Goal: Find specific page/section: Find specific page/section

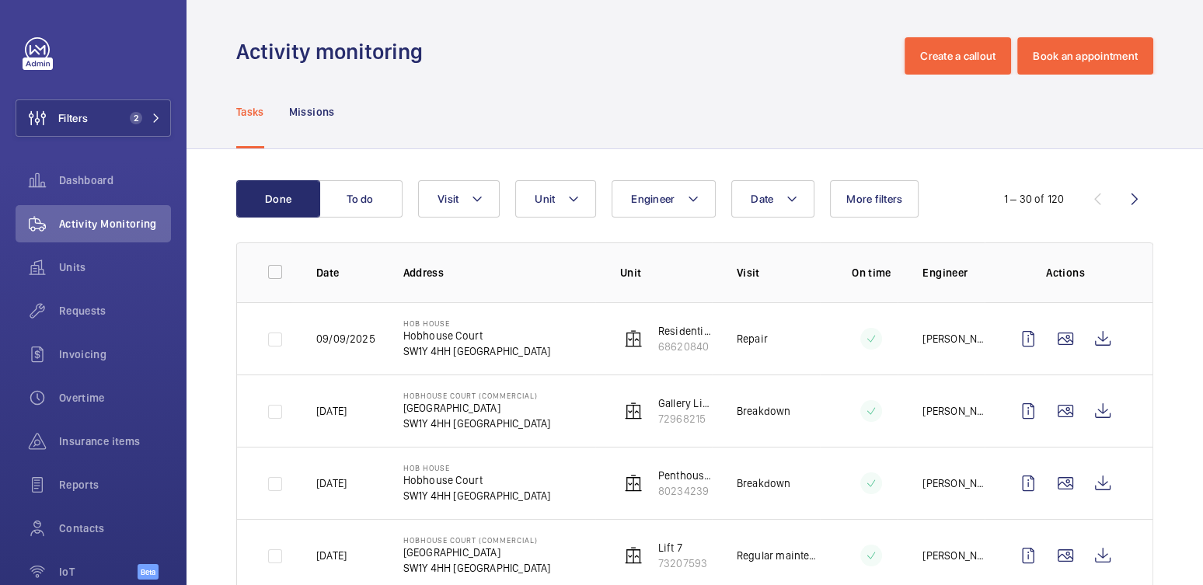
scroll to position [79, 0]
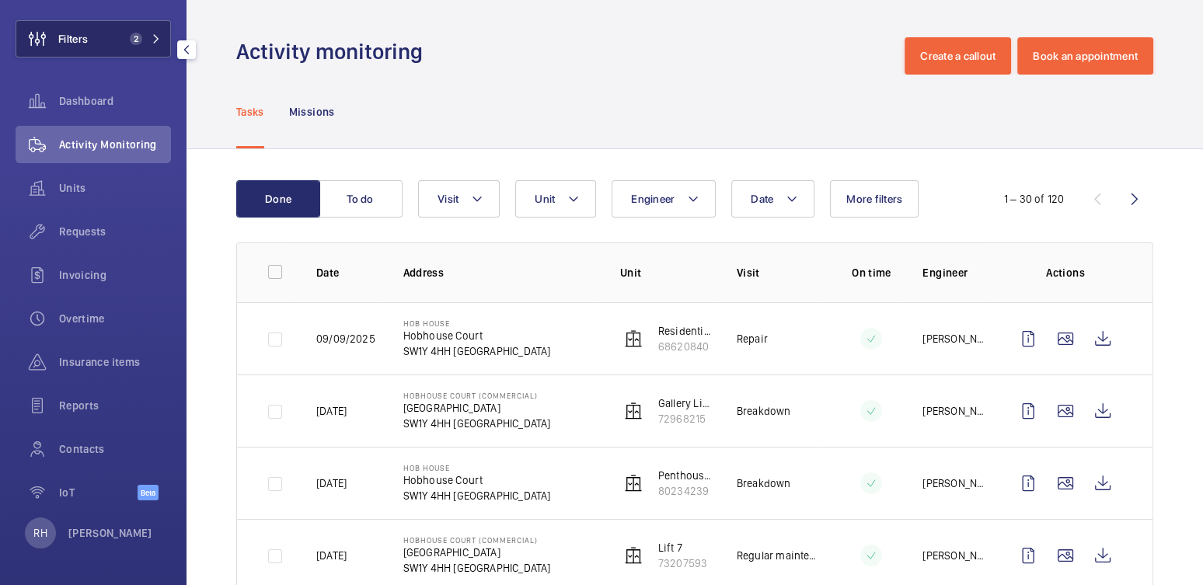
click at [124, 33] on span "2" at bounding box center [133, 39] width 19 height 12
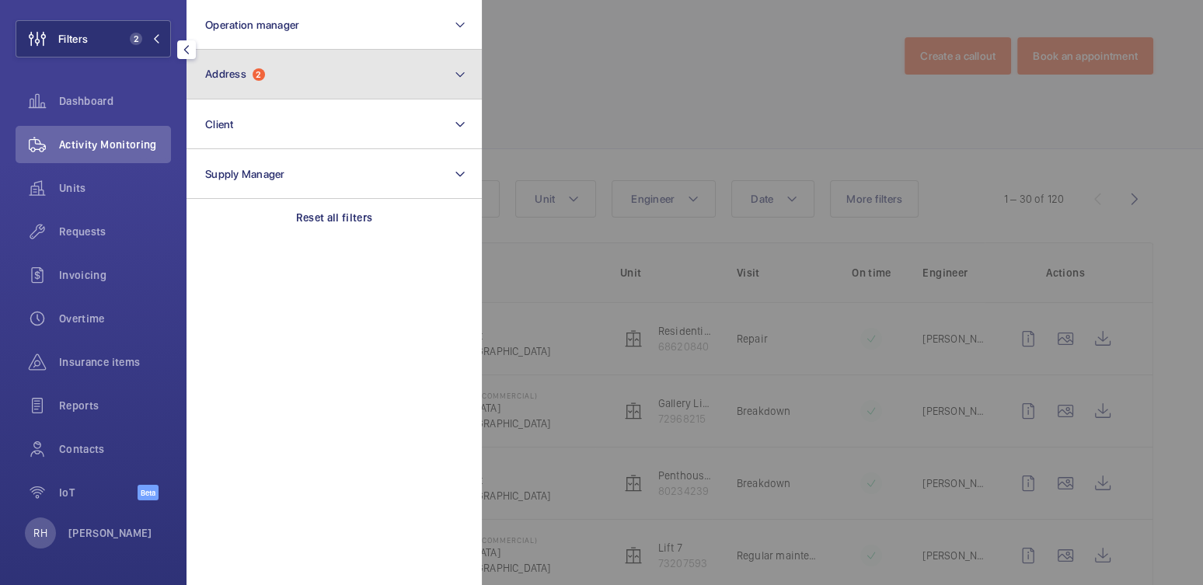
click at [298, 78] on button "Address 2" at bounding box center [334, 75] width 295 height 50
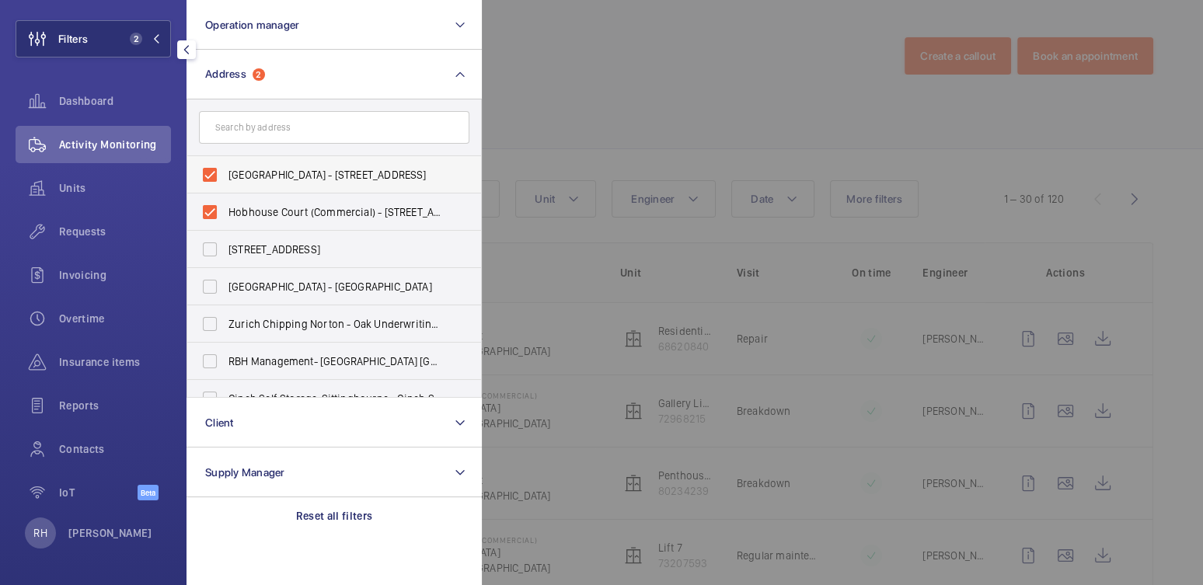
click at [264, 166] on label "Hob House - Hobhouse Court, LONDON SW1Y 4HH" at bounding box center [322, 174] width 271 height 37
click at [225, 166] on input "Hob House - Hobhouse Court, LONDON SW1Y 4HH" at bounding box center [209, 174] width 31 height 31
checkbox input "false"
click at [256, 206] on span "Hobhouse Court (Commercial) - Suffolk Street, LONDON SW1Y 4HH" at bounding box center [336, 212] width 214 height 16
click at [225, 206] on input "Hobhouse Court (Commercial) - Suffolk Street, LONDON SW1Y 4HH" at bounding box center [209, 212] width 31 height 31
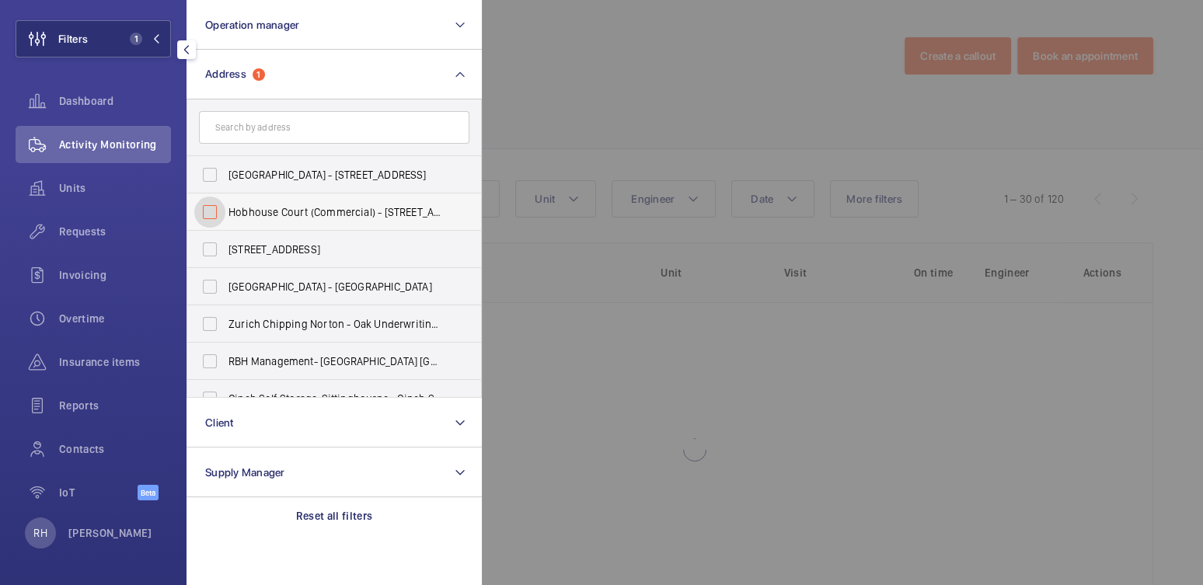
checkbox input "false"
click at [279, 117] on input "text" at bounding box center [334, 127] width 271 height 33
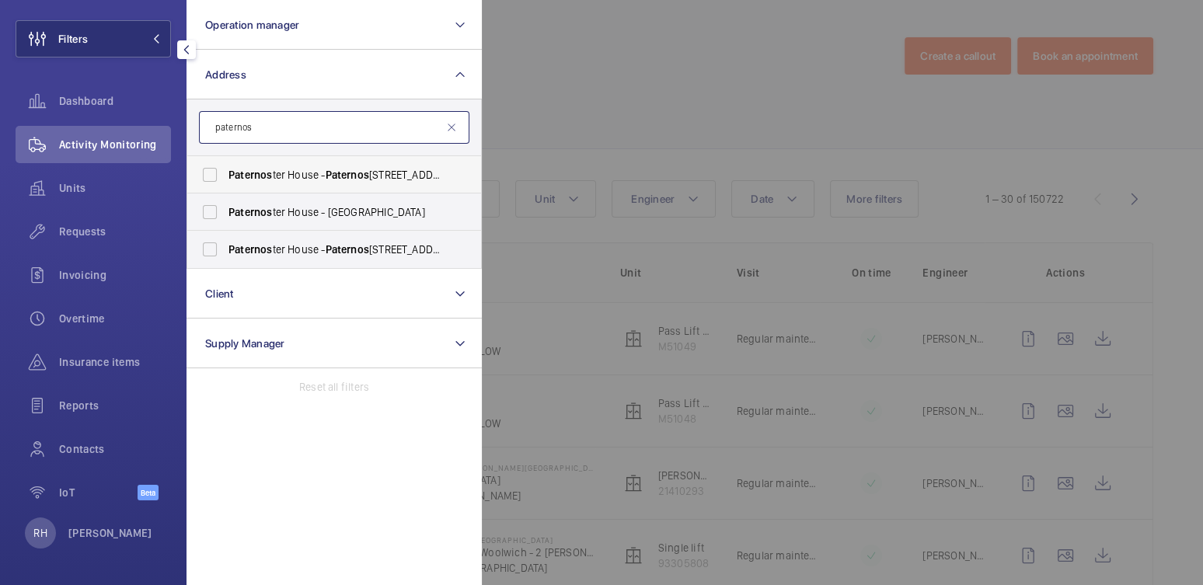
type input "paternos"
click at [303, 173] on span "Paternos ter House - Paternos ter House, LONDON EC4M 8AB" at bounding box center [336, 175] width 214 height 16
click at [225, 173] on input "Paternos ter House - Paternos ter House, LONDON EC4M 8AB" at bounding box center [209, 174] width 31 height 31
checkbox input "true"
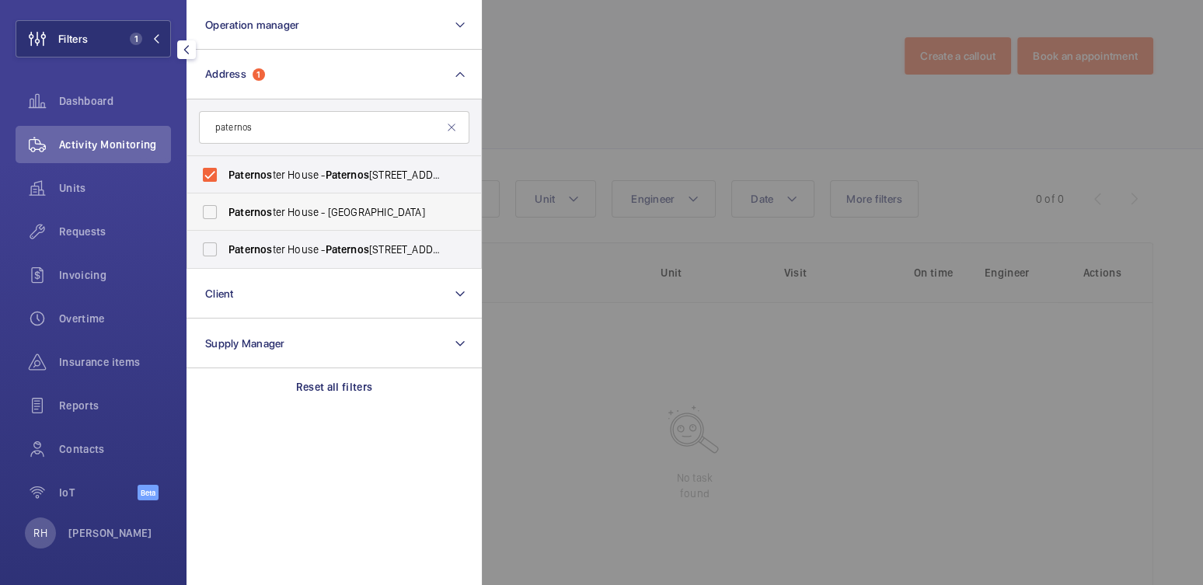
click at [288, 222] on label "Paternos ter House - Saint Paul's Churchyard, LONDON EC4M 8AB" at bounding box center [322, 212] width 271 height 37
click at [225, 222] on input "Paternos ter House - Saint Paul's Churchyard, LONDON EC4M 8AB" at bounding box center [209, 212] width 31 height 31
checkbox input "true"
click at [275, 253] on span "Paternos ter House - Paternos ter House, LONDON EC4M 8AB" at bounding box center [336, 250] width 214 height 16
click at [225, 253] on input "Paternos ter House - Paternos ter House, LONDON EC4M 8AB" at bounding box center [209, 249] width 31 height 31
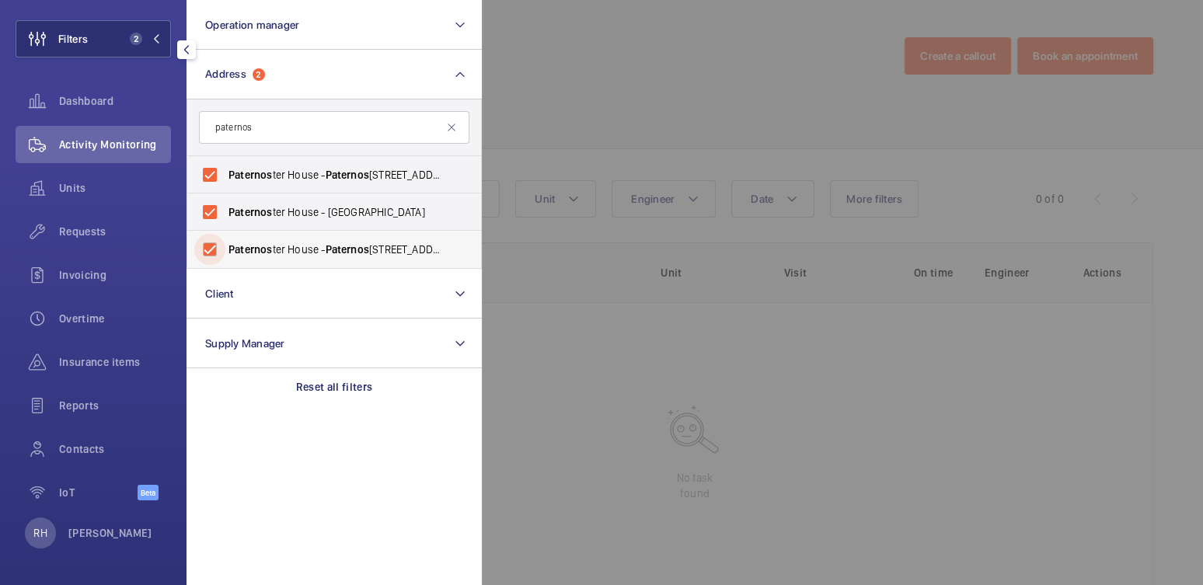
checkbox input "true"
click at [578, 97] on div at bounding box center [1083, 292] width 1203 height 585
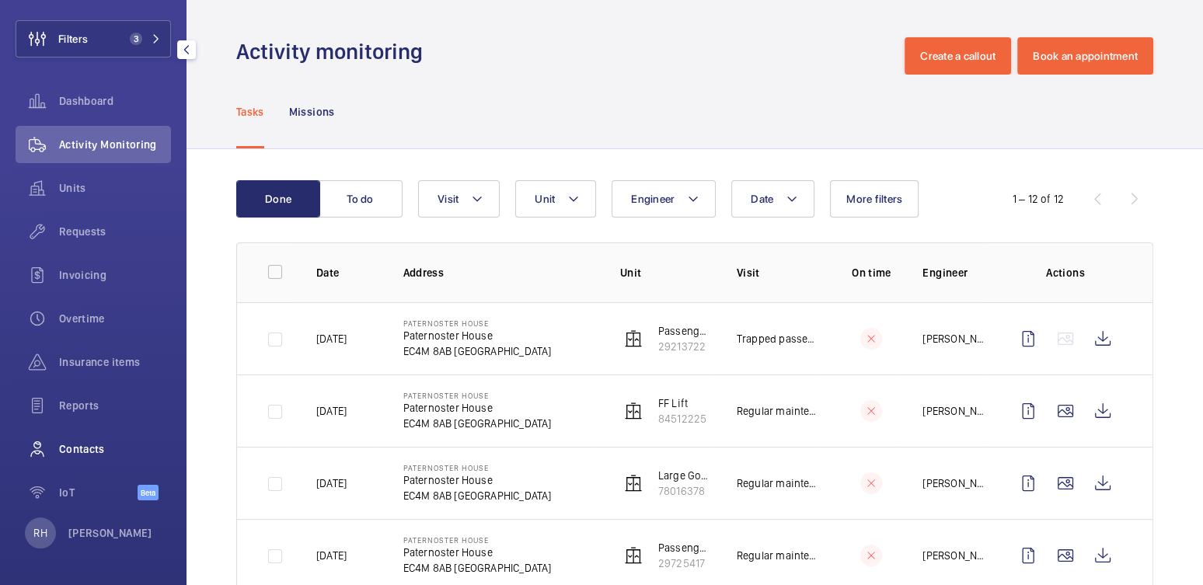
click at [76, 445] on span "Contacts" at bounding box center [115, 450] width 112 height 16
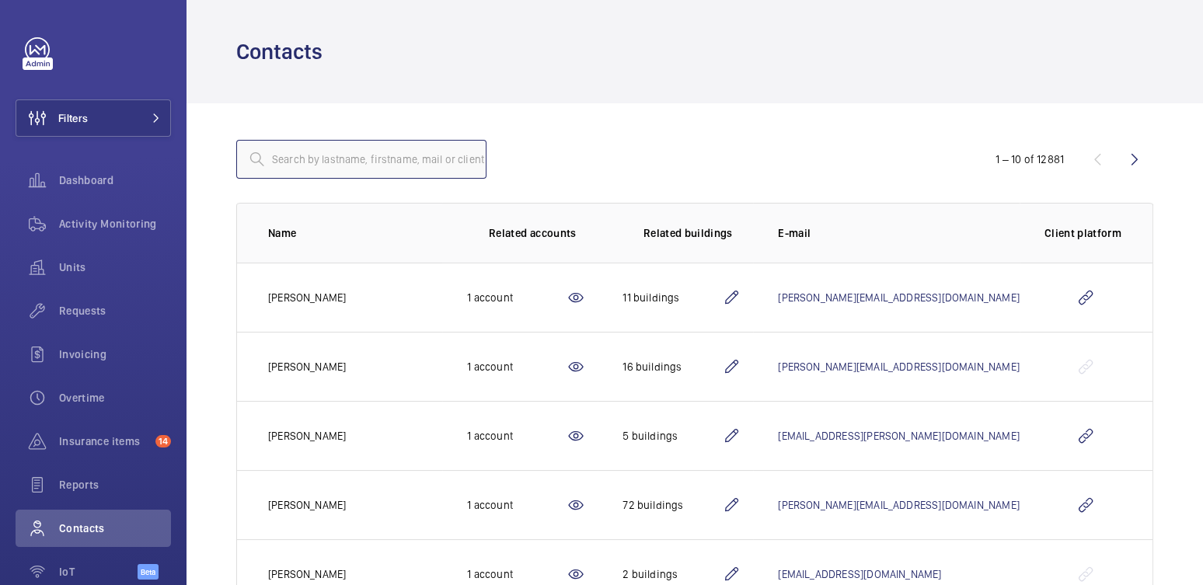
click at [309, 166] on input "text" at bounding box center [361, 159] width 250 height 39
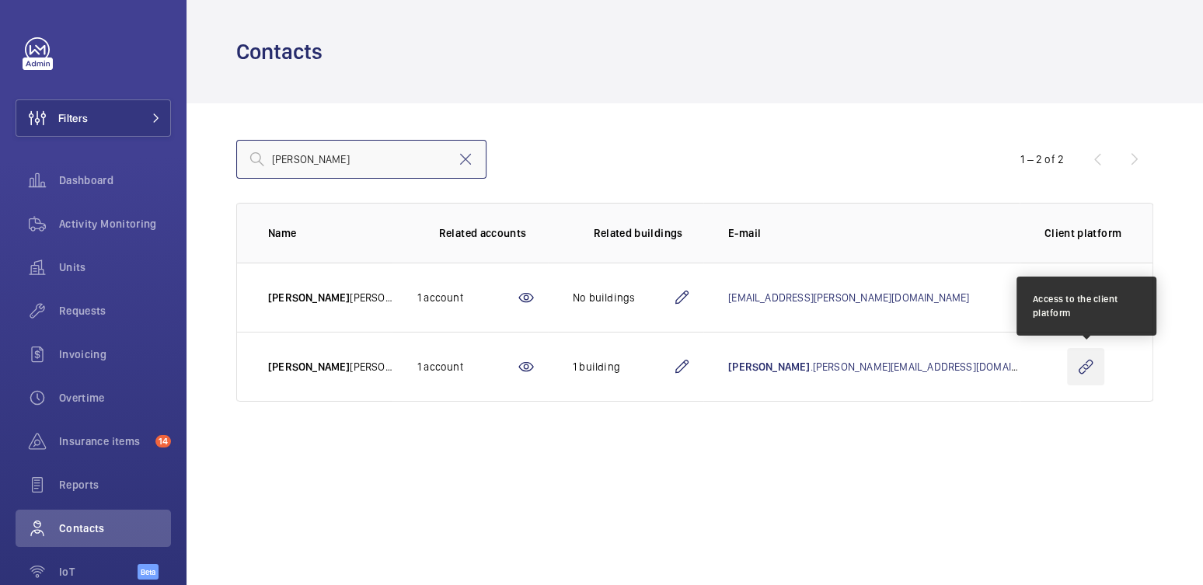
type input "[PERSON_NAME]"
click at [1091, 369] on wm-front-icon-button at bounding box center [1085, 366] width 37 height 37
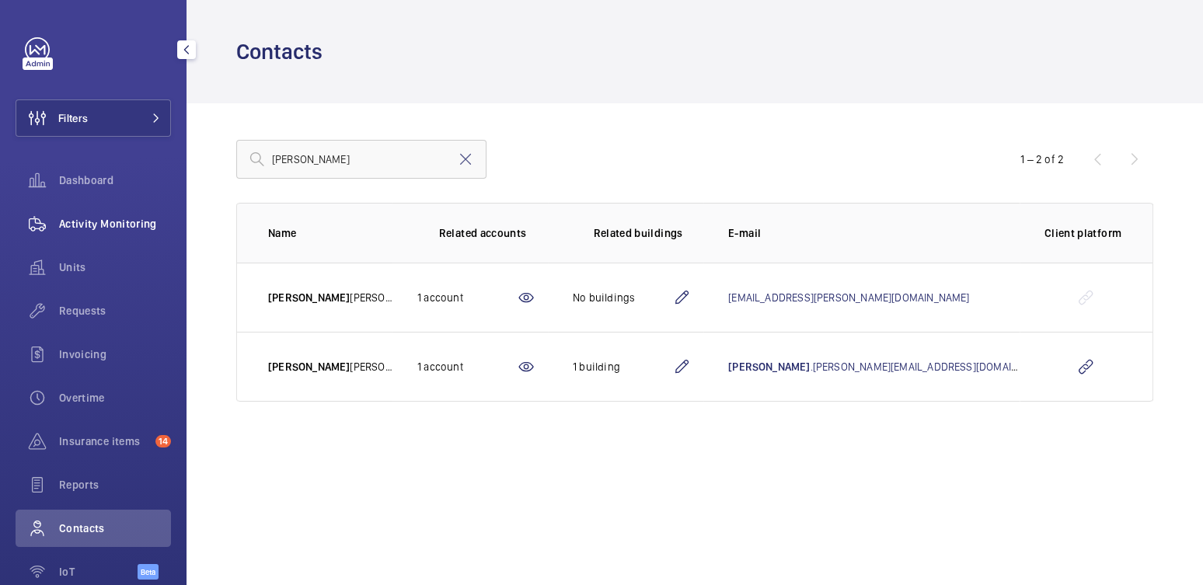
click at [98, 219] on span "Activity Monitoring" at bounding box center [115, 224] width 112 height 16
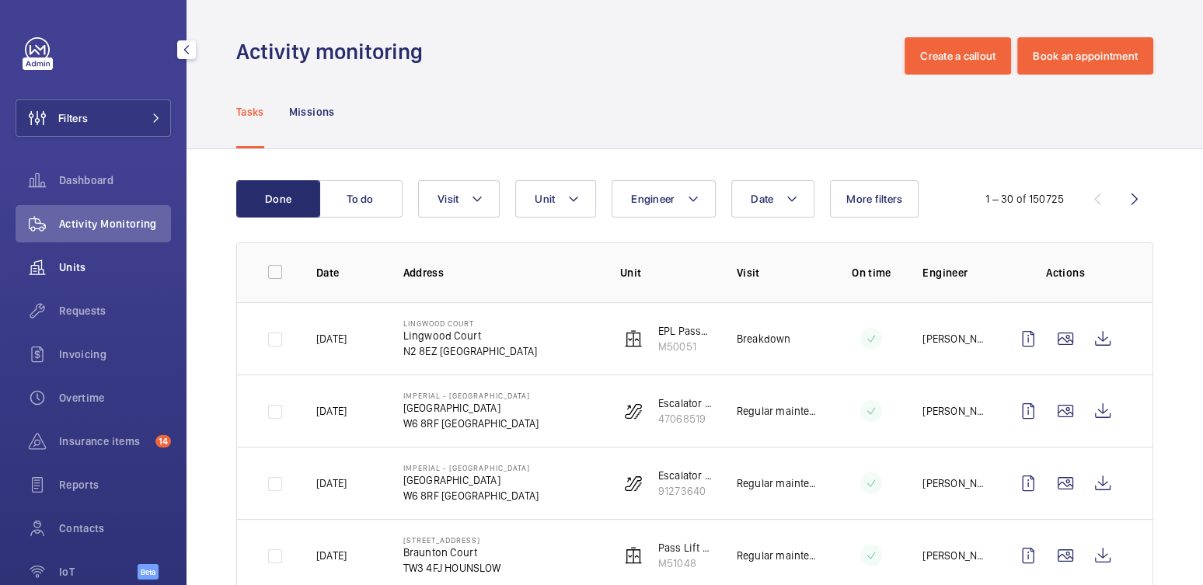
click at [76, 269] on span "Units" at bounding box center [115, 268] width 112 height 16
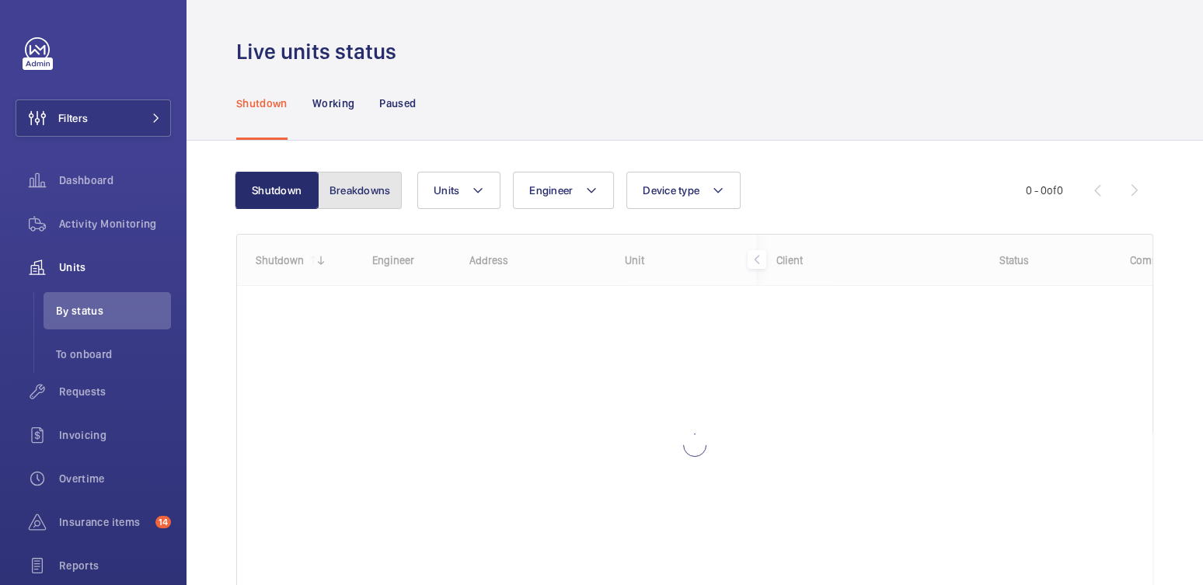
click at [371, 187] on button "Breakdowns" at bounding box center [360, 190] width 84 height 37
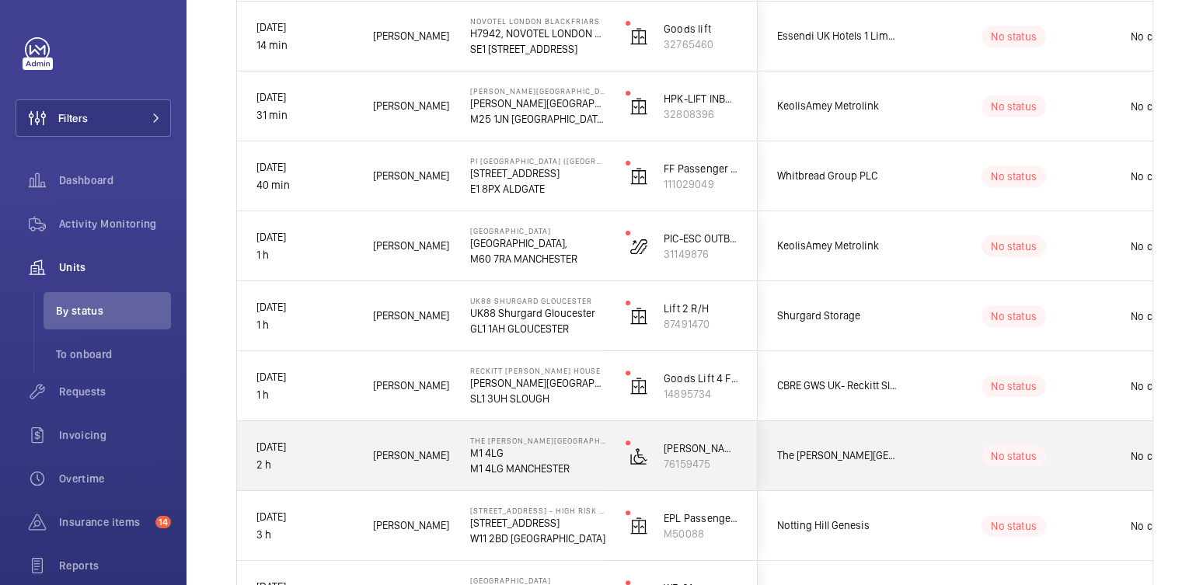
scroll to position [355, 0]
click at [929, 440] on div "No status" at bounding box center [1005, 455] width 212 height 53
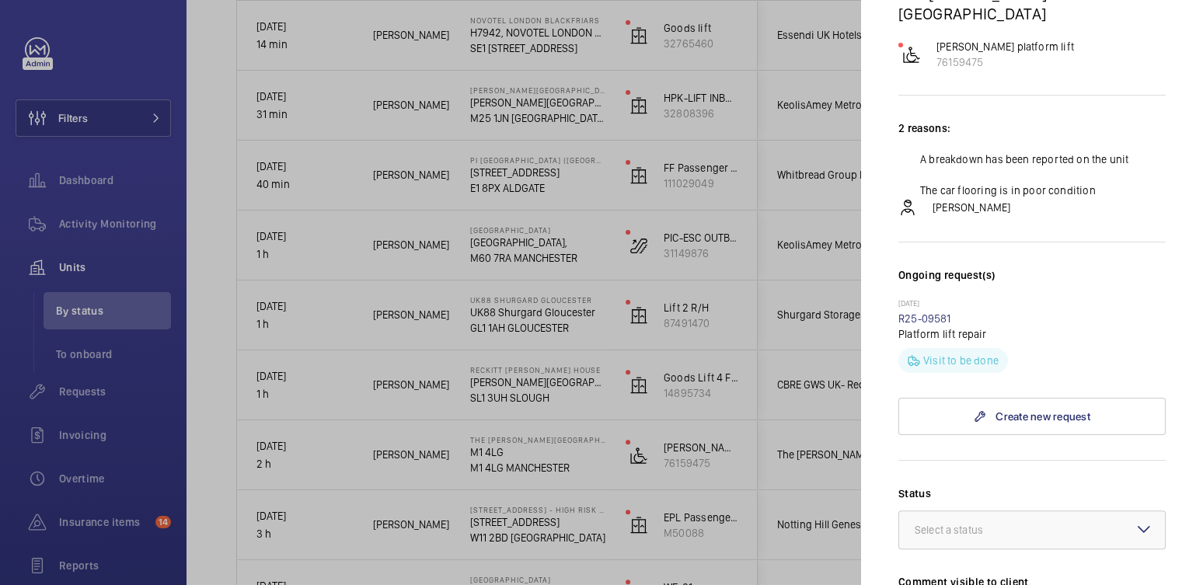
scroll to position [0, 0]
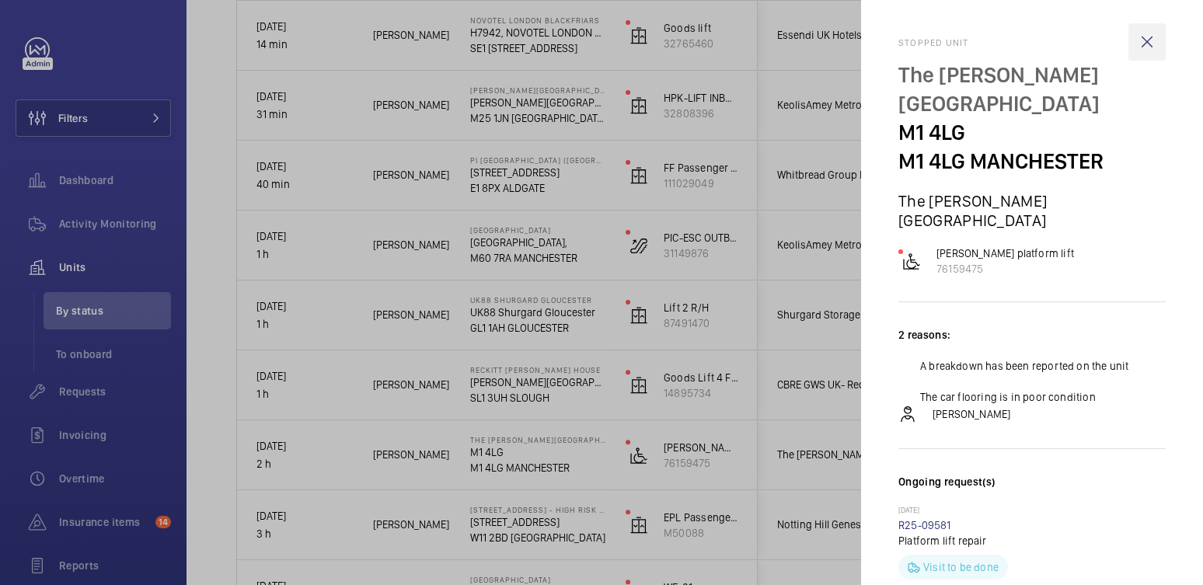
click at [1132, 45] on wm-front-icon-button at bounding box center [1147, 41] width 37 height 37
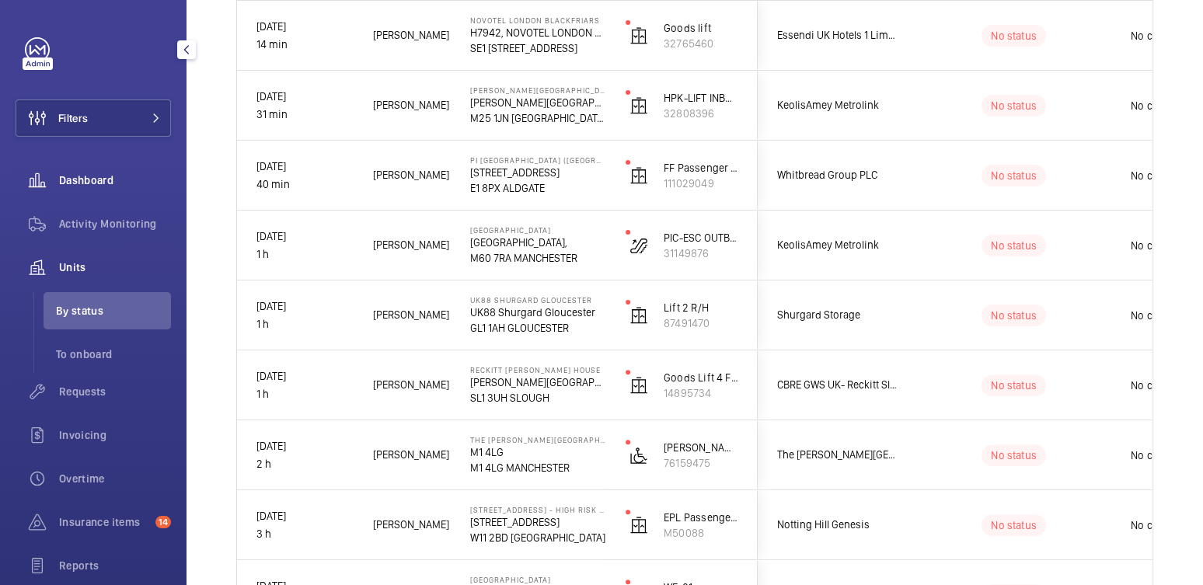
click at [120, 214] on div "Activity Monitoring" at bounding box center [93, 223] width 155 height 37
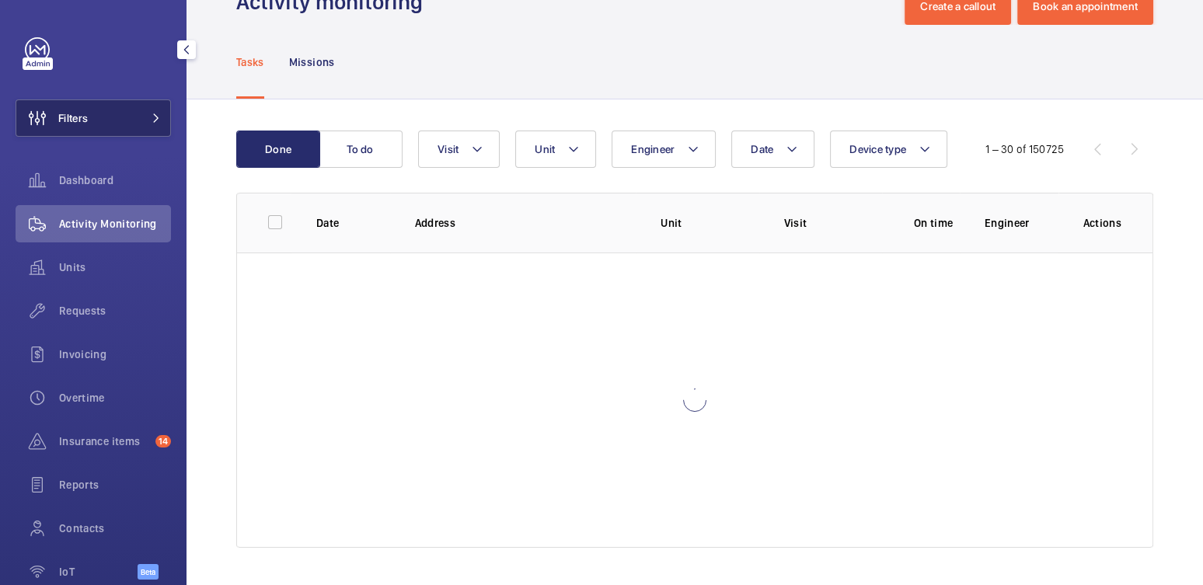
scroll to position [47, 0]
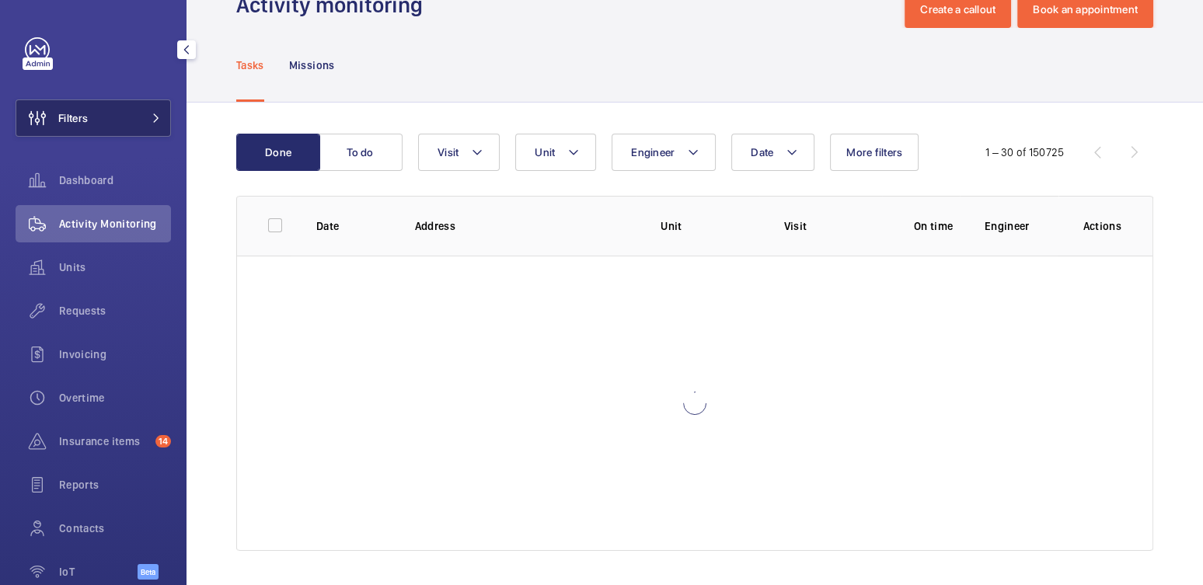
click at [128, 123] on button "Filters" at bounding box center [93, 117] width 155 height 37
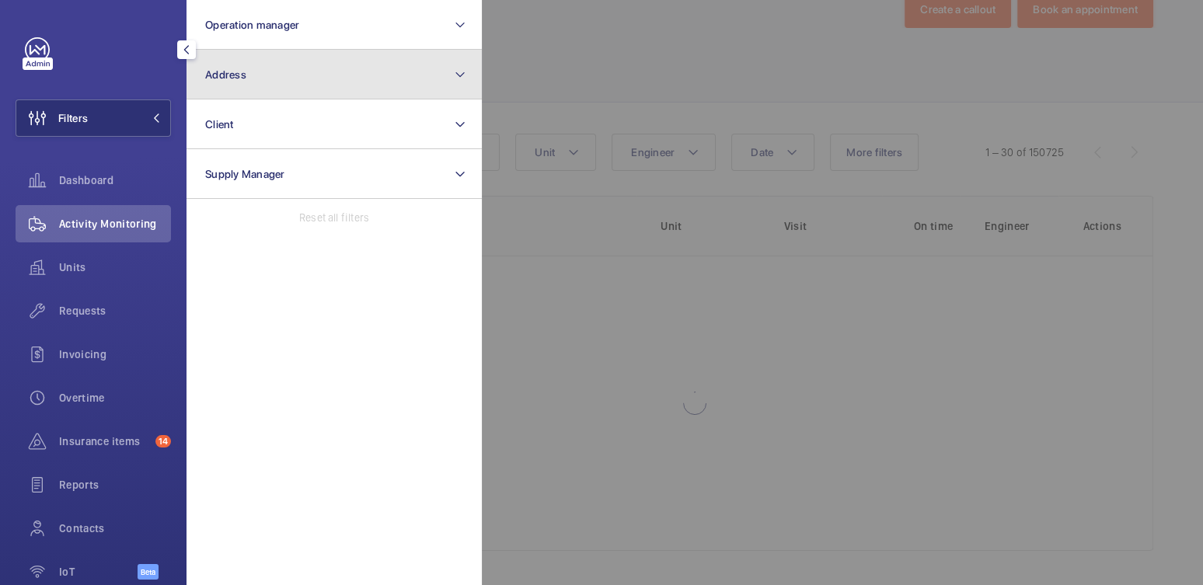
click at [256, 88] on button "Address" at bounding box center [334, 75] width 295 height 50
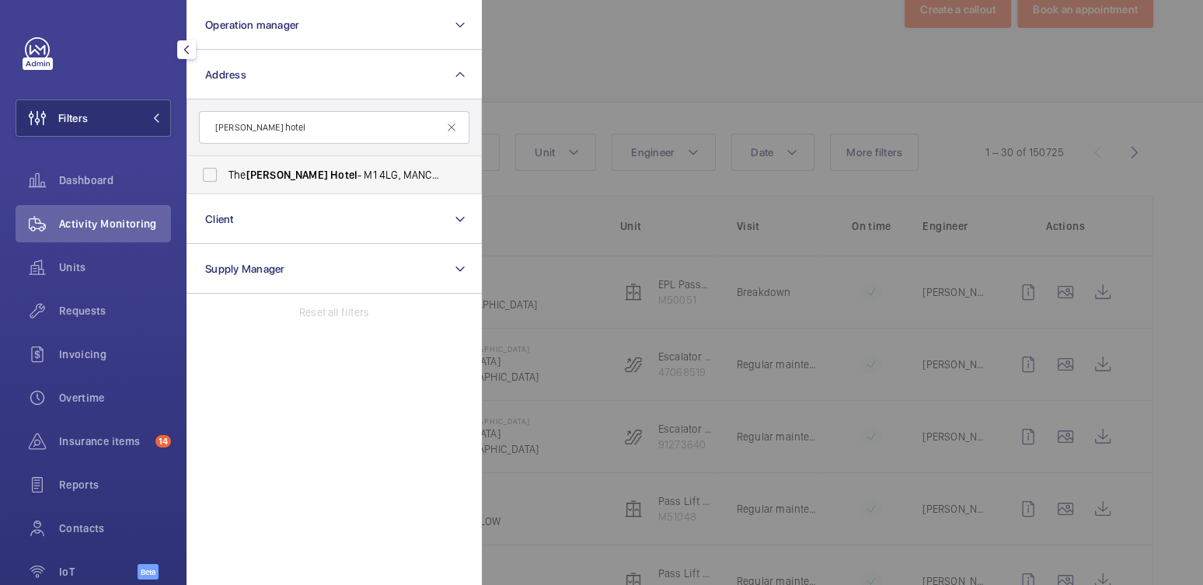
type input "[PERSON_NAME] hotel"
click at [295, 164] on label "The [PERSON_NAME] Hotel - [GEOGRAPHIC_DATA], MANCHESTER M1 4LG" at bounding box center [322, 174] width 271 height 37
click at [225, 164] on input "The [PERSON_NAME] Hotel - [GEOGRAPHIC_DATA], MANCHESTER M1 4LG" at bounding box center [209, 174] width 31 height 31
checkbox input "true"
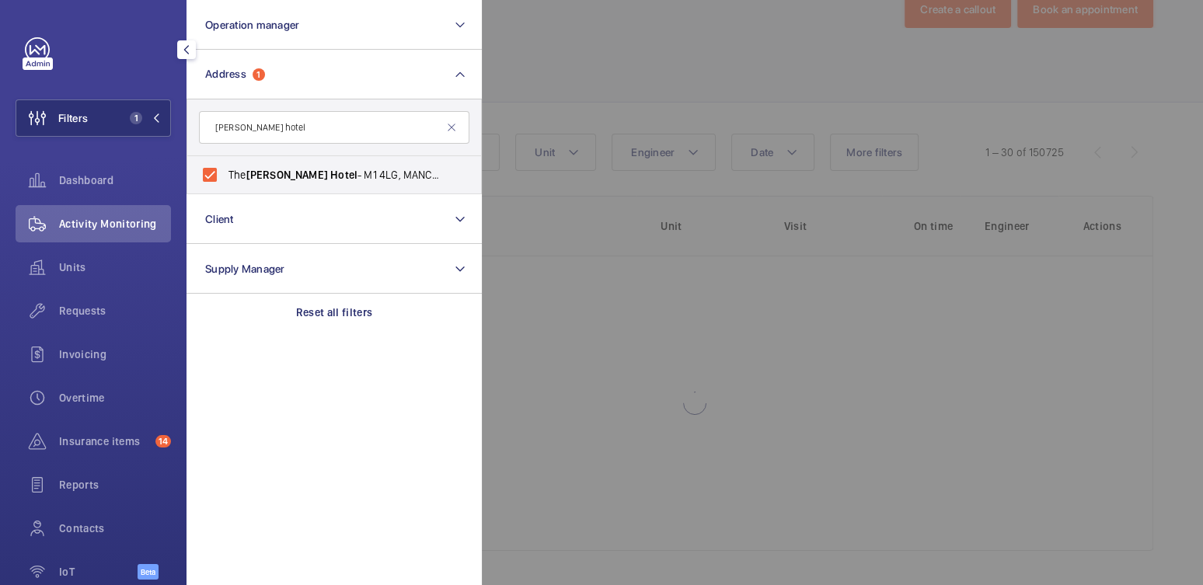
click at [689, 76] on div at bounding box center [1083, 292] width 1203 height 585
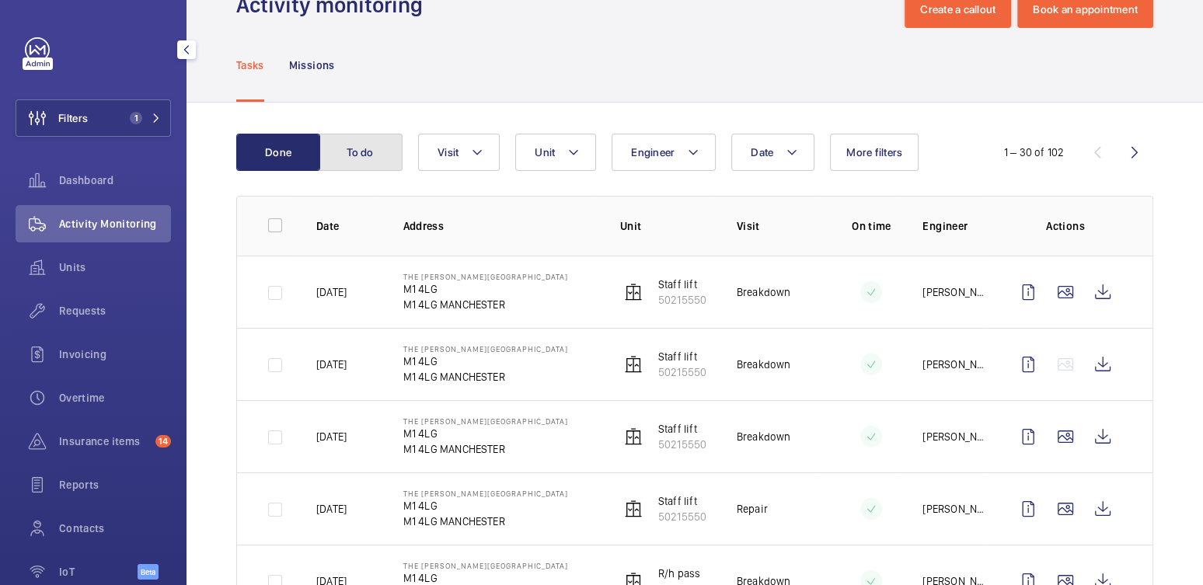
click at [362, 152] on button "To do" at bounding box center [361, 152] width 84 height 37
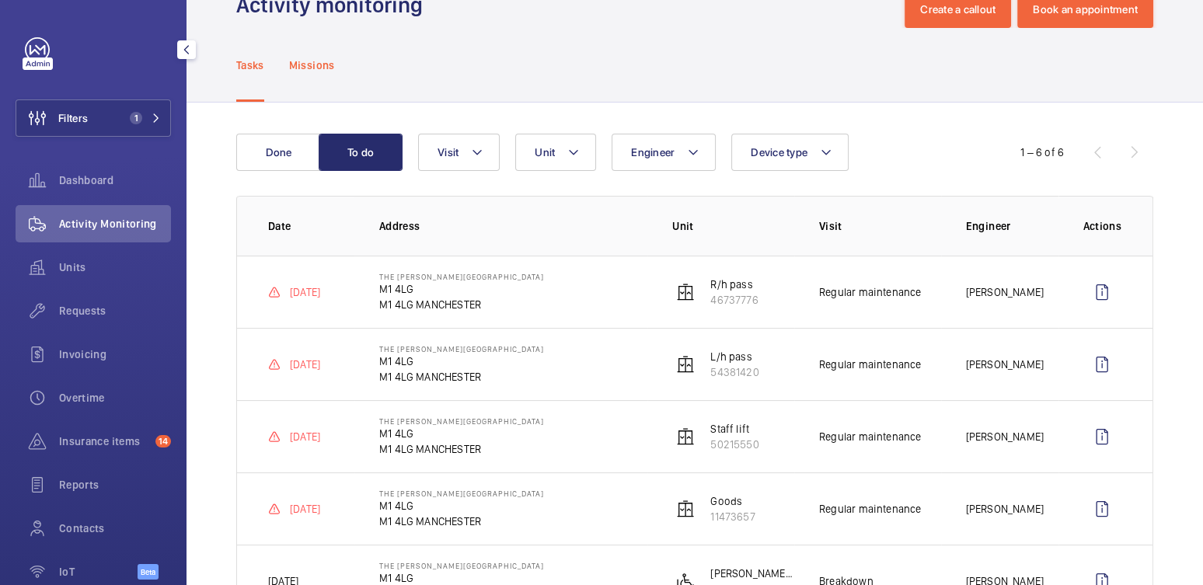
click at [321, 75] on div "Missions" at bounding box center [312, 65] width 46 height 74
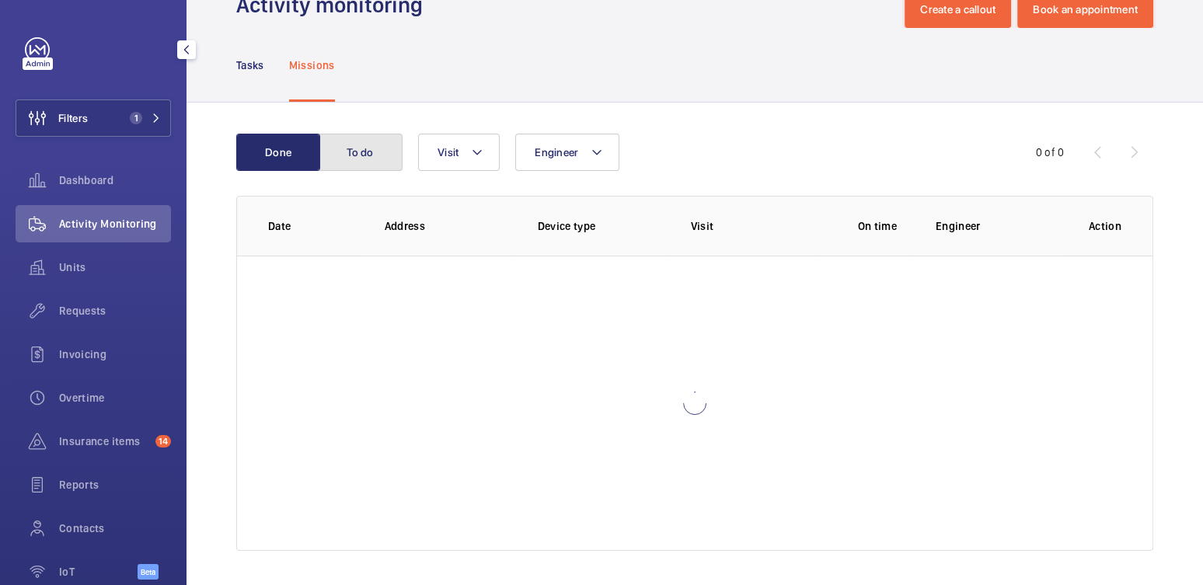
click at [356, 153] on button "To do" at bounding box center [361, 152] width 84 height 37
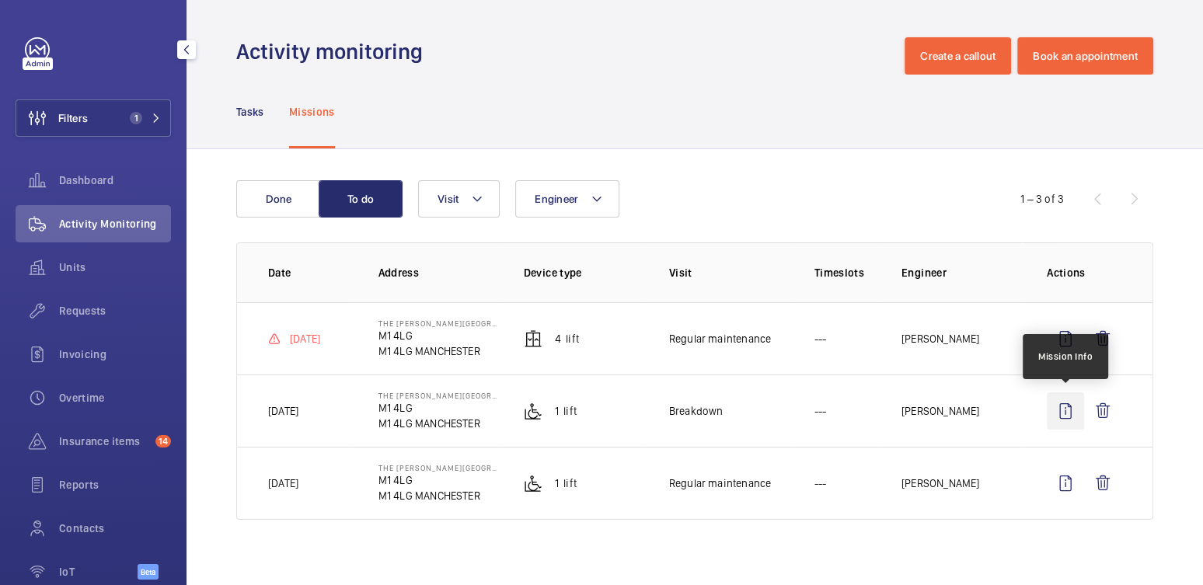
click at [1065, 414] on wm-front-icon-button at bounding box center [1065, 411] width 37 height 37
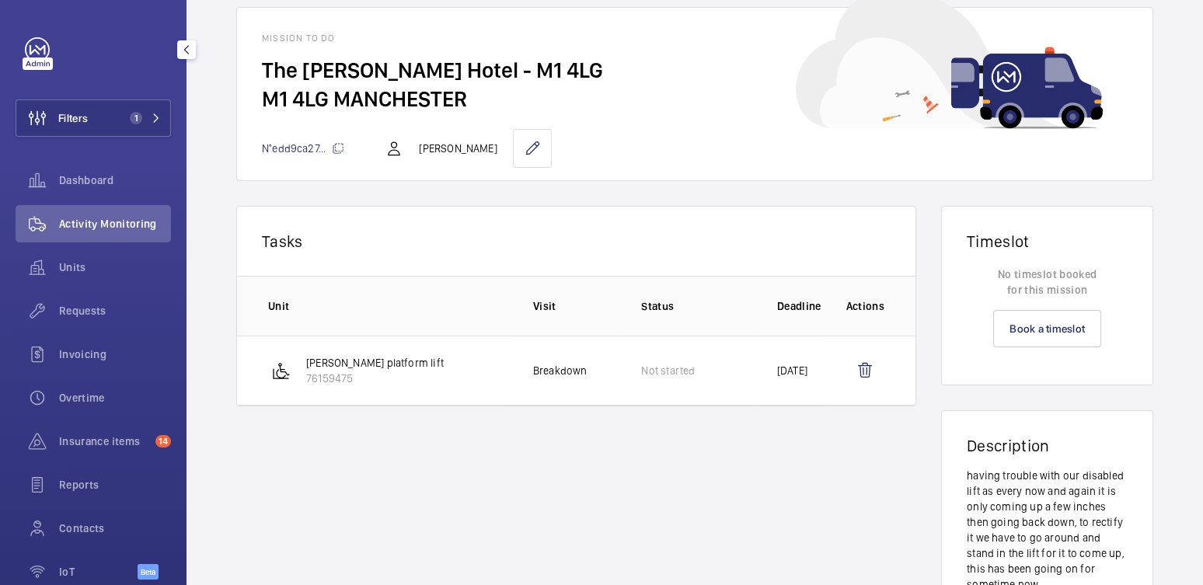
scroll to position [51, 0]
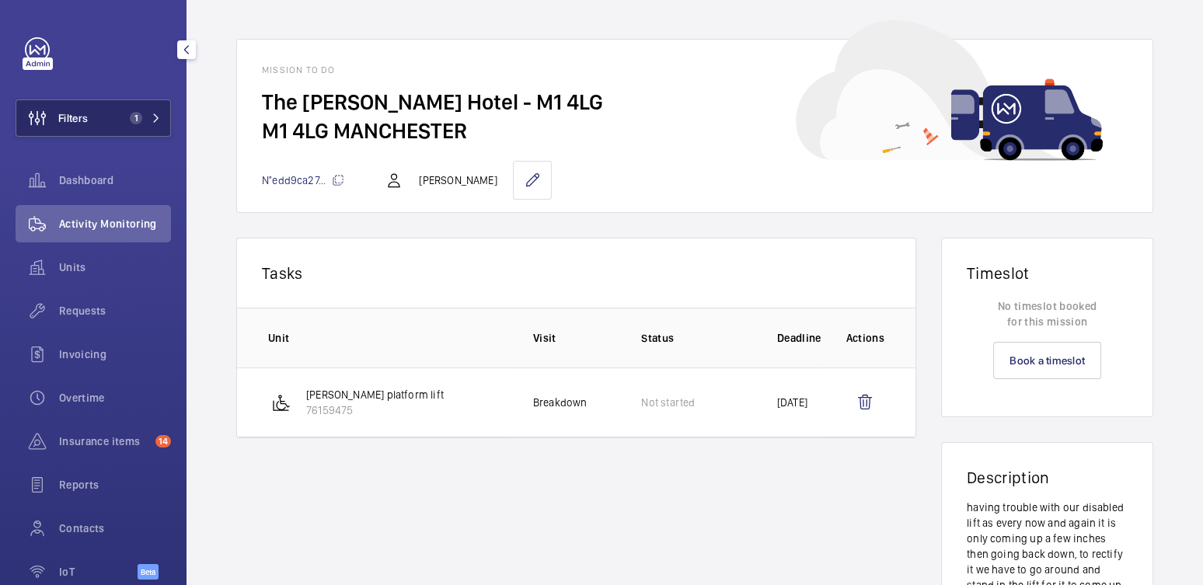
click at [107, 116] on button "Filters 1" at bounding box center [93, 117] width 155 height 37
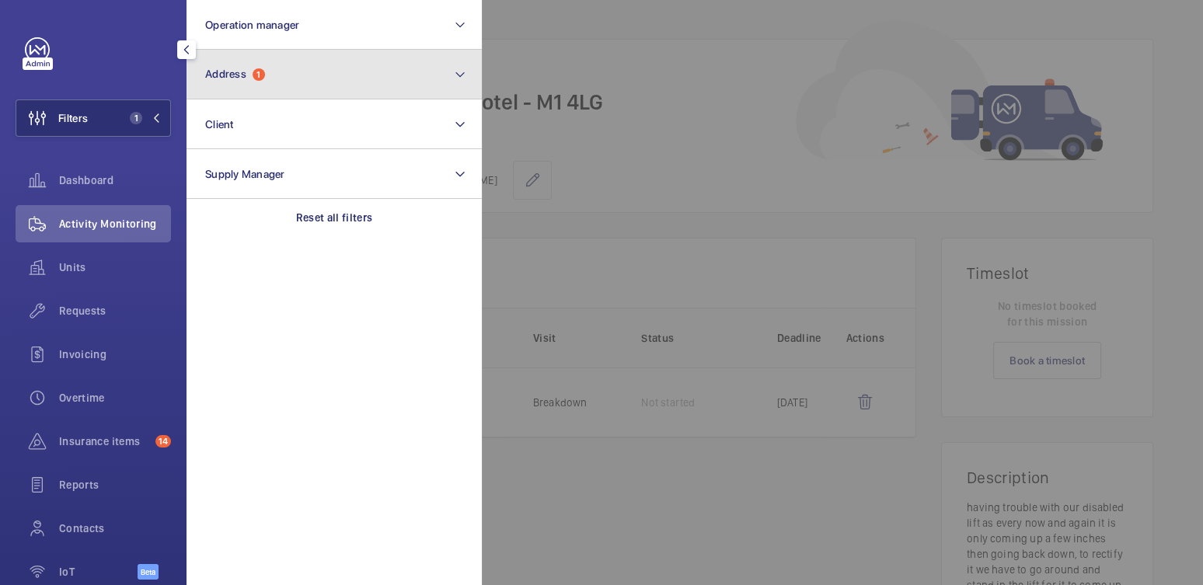
click at [312, 86] on button "Address 1" at bounding box center [334, 75] width 295 height 50
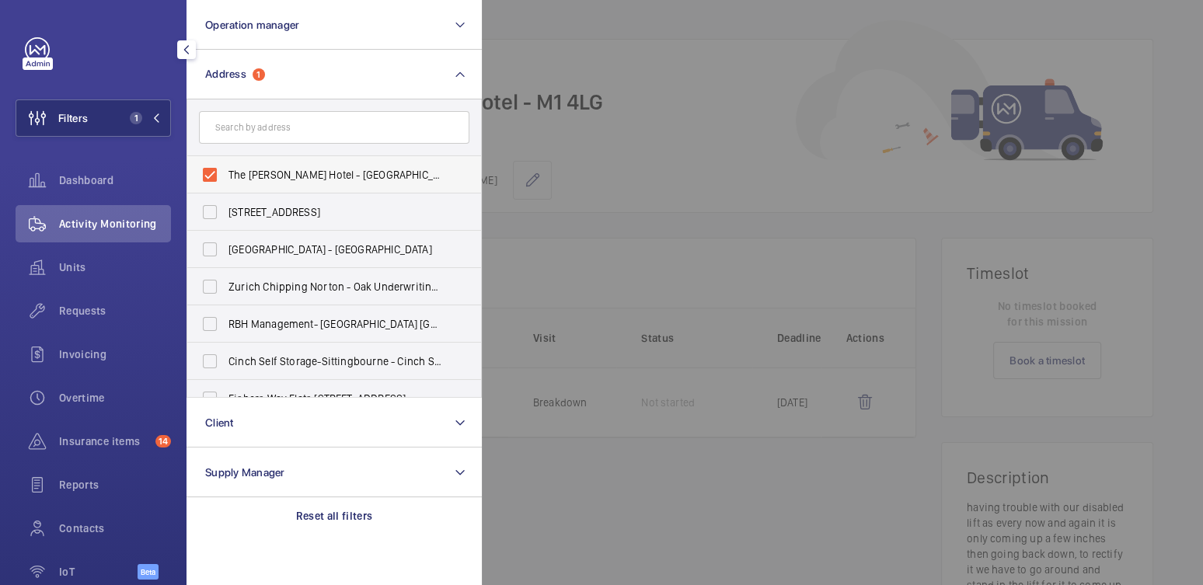
click at [243, 183] on label "The [PERSON_NAME] Hotel - [GEOGRAPHIC_DATA], MANCHESTER M1 4LG" at bounding box center [322, 174] width 271 height 37
click at [225, 183] on input "The [PERSON_NAME] Hotel - [GEOGRAPHIC_DATA], MANCHESTER M1 4LG" at bounding box center [209, 174] width 31 height 31
checkbox input "false"
click at [268, 125] on input "text" at bounding box center [334, 127] width 271 height 33
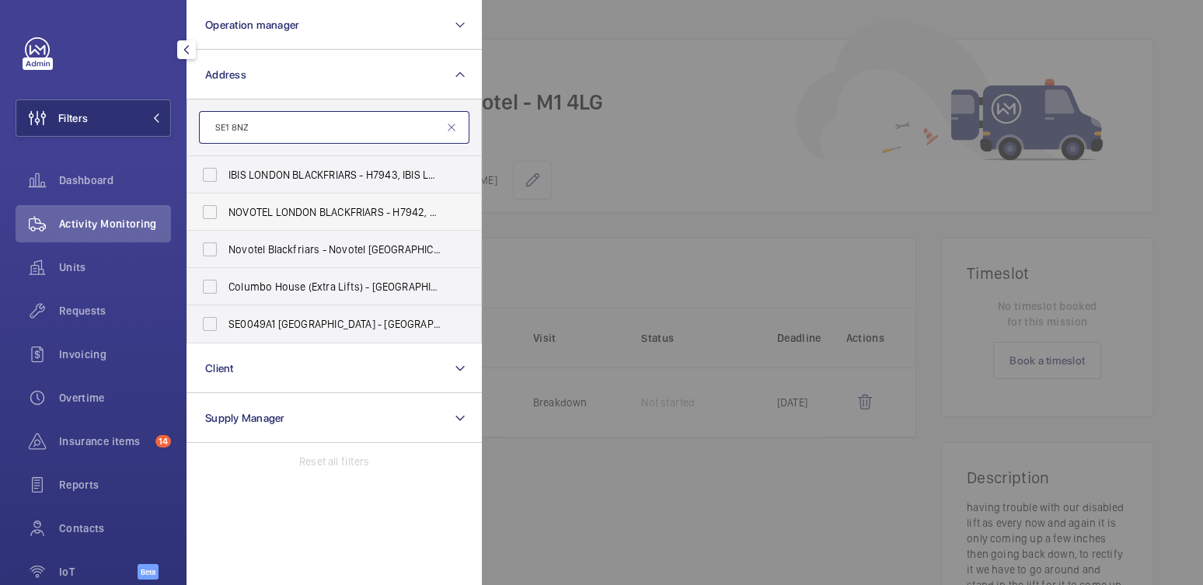
type input "SE1 8NZ"
click at [300, 204] on span "NOVOTEL LONDON BLACKFRIARS - H7942, NOVOTEL LONDON BLACKFRIARS, [STREET_ADDRESS]" at bounding box center [336, 212] width 214 height 16
click at [225, 204] on input "NOVOTEL LONDON BLACKFRIARS - H7942, NOVOTEL LONDON BLACKFRIARS, [STREET_ADDRESS]" at bounding box center [209, 212] width 31 height 31
checkbox input "true"
click at [288, 249] on span "Novotel Blackfriars - Novotel [GEOGRAPHIC_DATA]" at bounding box center [336, 250] width 214 height 16
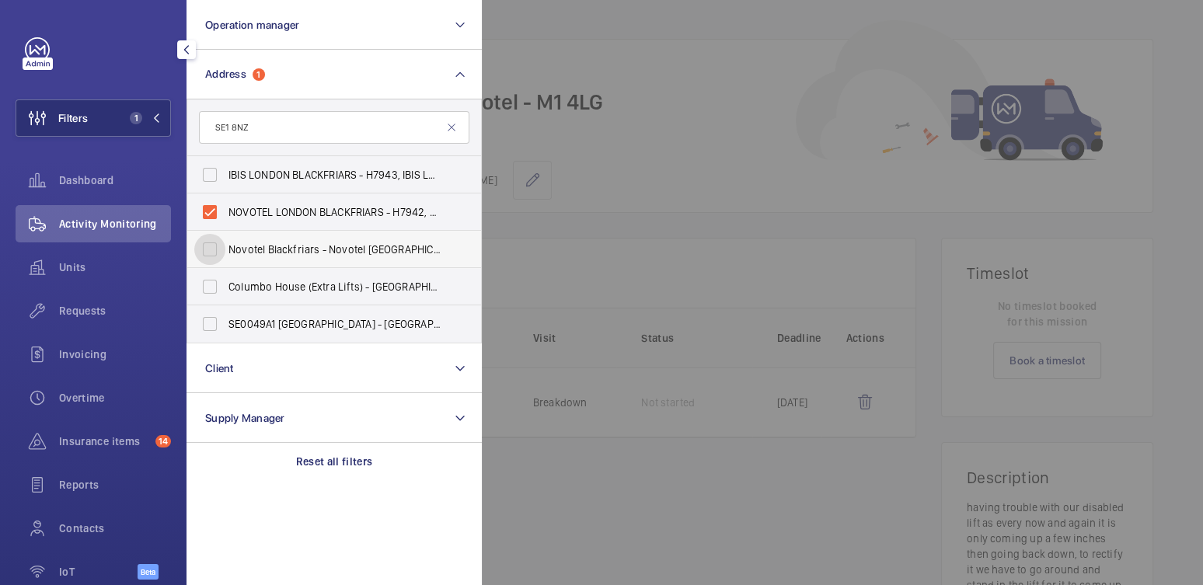
click at [225, 249] on input "Novotel Blackfriars - Novotel [GEOGRAPHIC_DATA]" at bounding box center [209, 249] width 31 height 31
checkbox input "true"
click at [722, 147] on div at bounding box center [1083, 292] width 1203 height 585
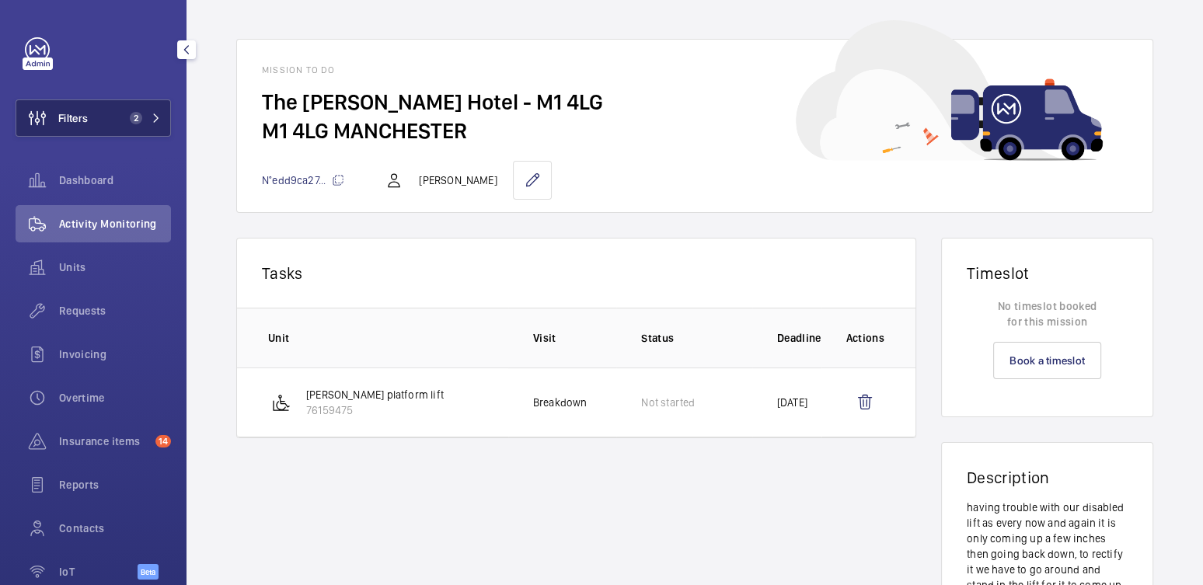
drag, startPoint x: 106, startPoint y: 117, endPoint x: 117, endPoint y: 117, distance: 11.7
click at [106, 117] on button "Filters 2" at bounding box center [93, 117] width 155 height 37
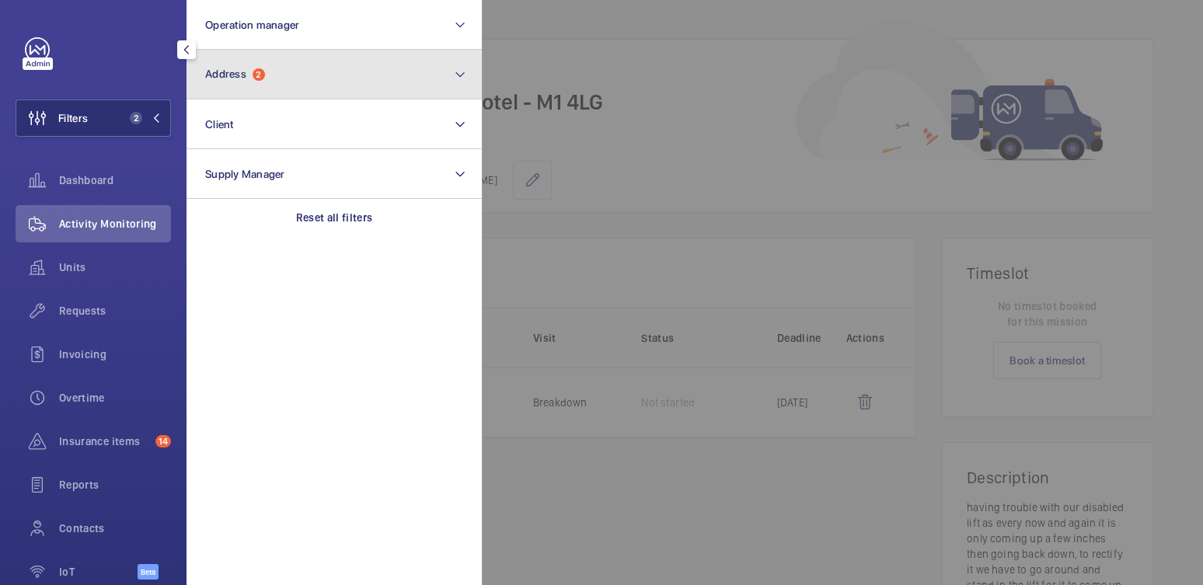
click at [302, 74] on button "Address 2" at bounding box center [334, 75] width 295 height 50
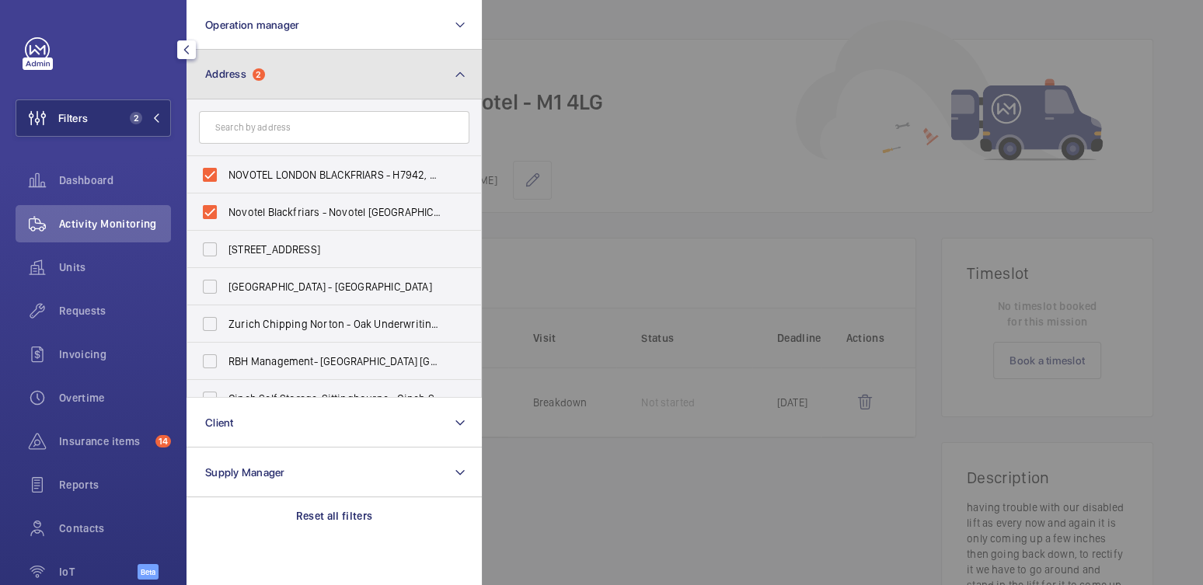
click at [402, 50] on button "Address 2" at bounding box center [334, 75] width 295 height 50
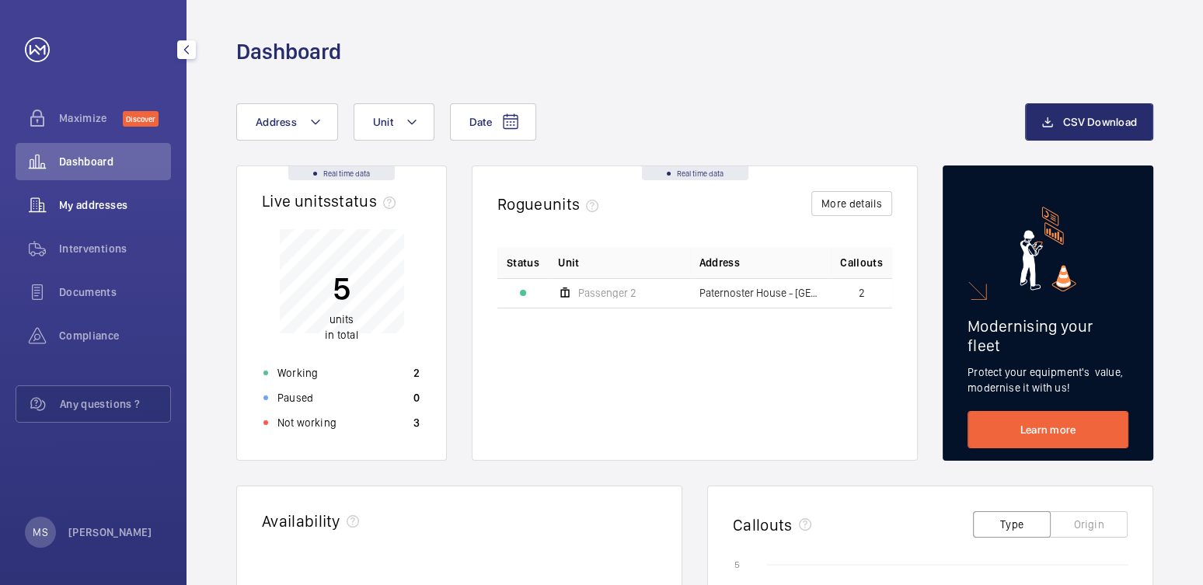
click at [103, 211] on span "My addresses" at bounding box center [115, 205] width 112 height 16
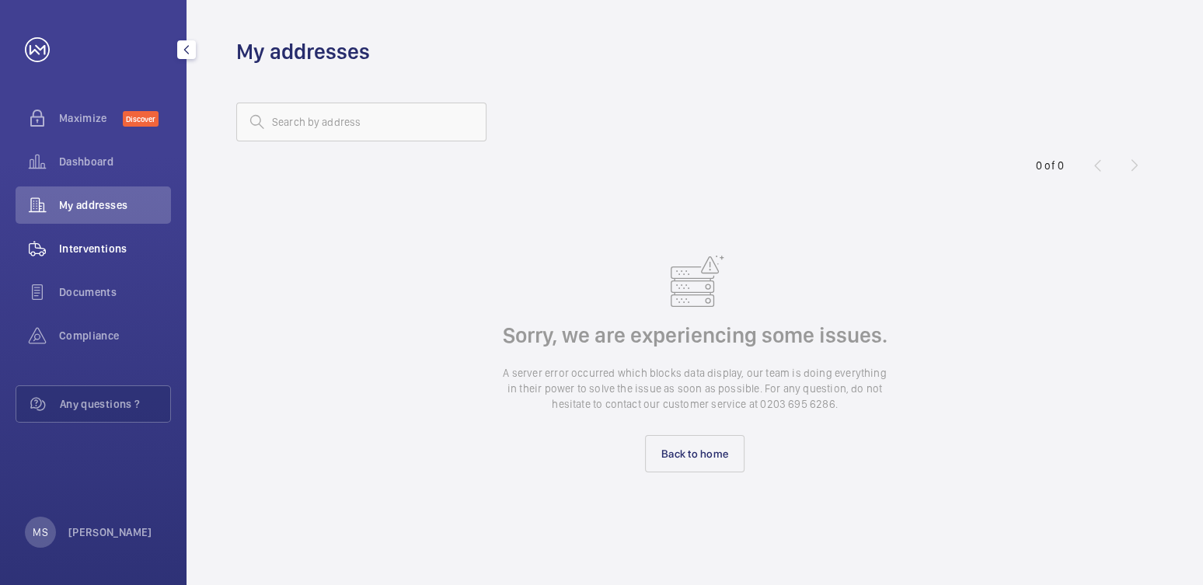
click at [106, 250] on span "Interventions" at bounding box center [115, 249] width 112 height 16
